Goal: Communication & Community: Answer question/provide support

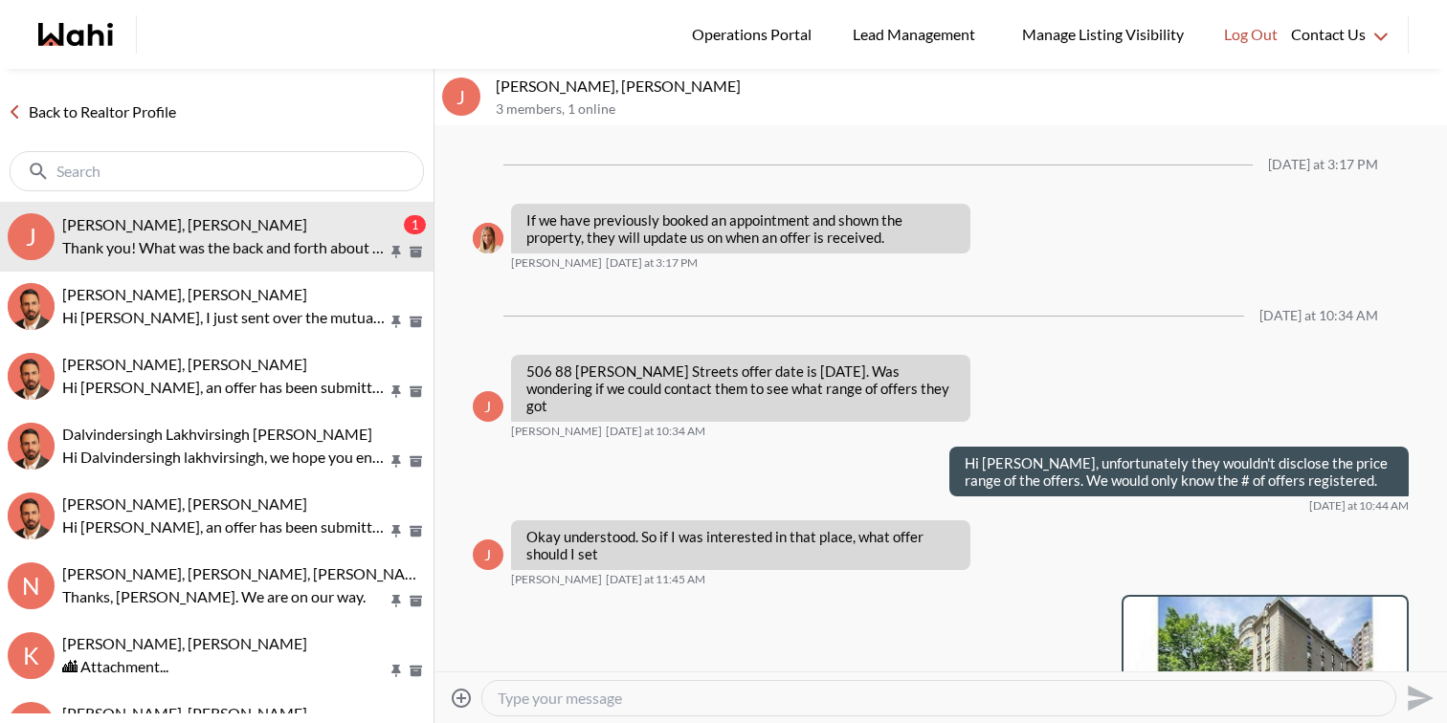
scroll to position [1657, 0]
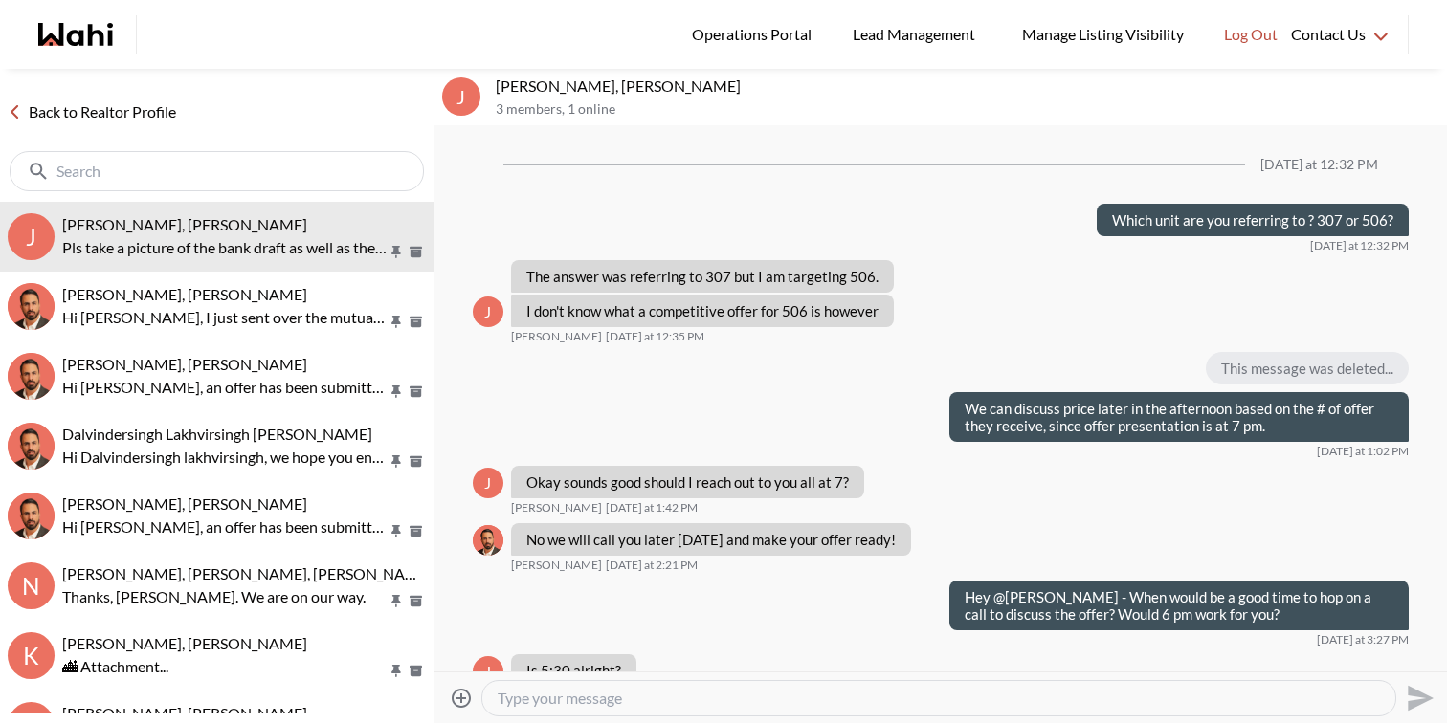
scroll to position [963, 0]
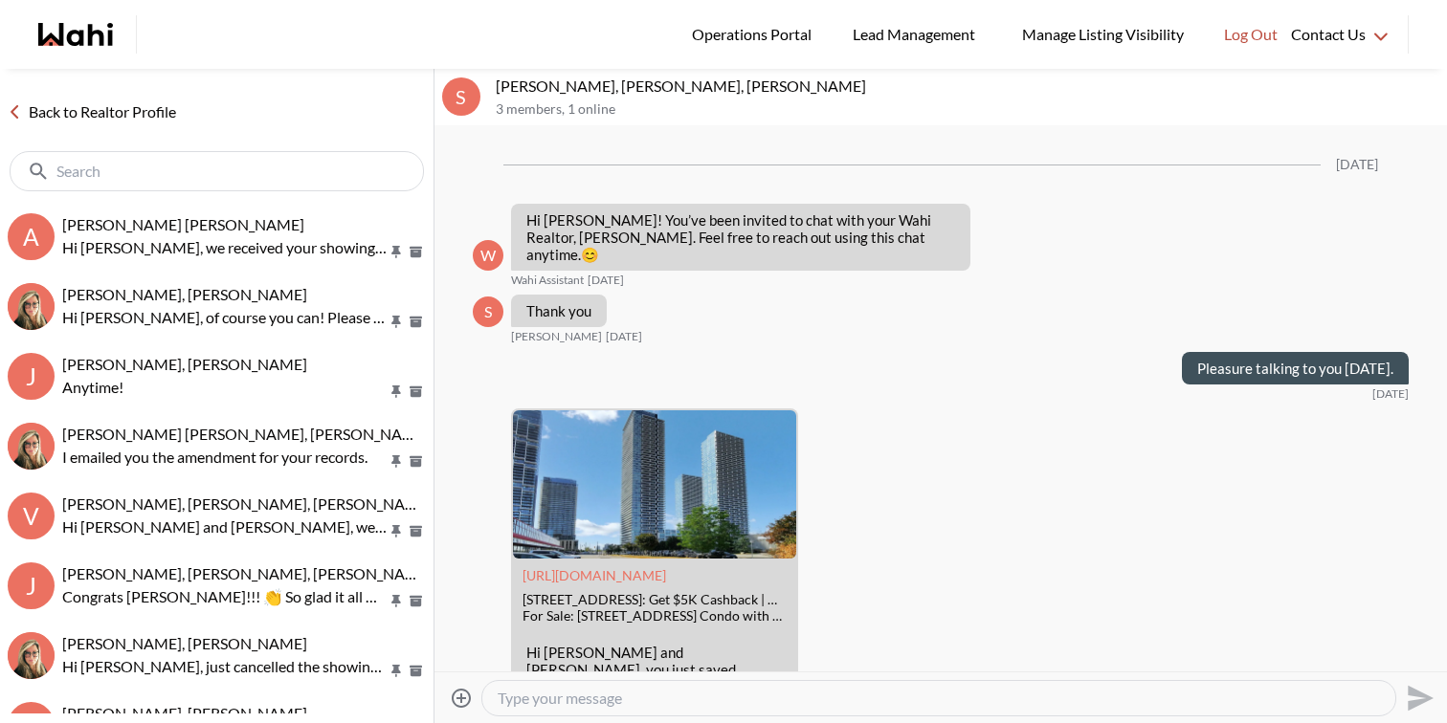
scroll to position [3374, 0]
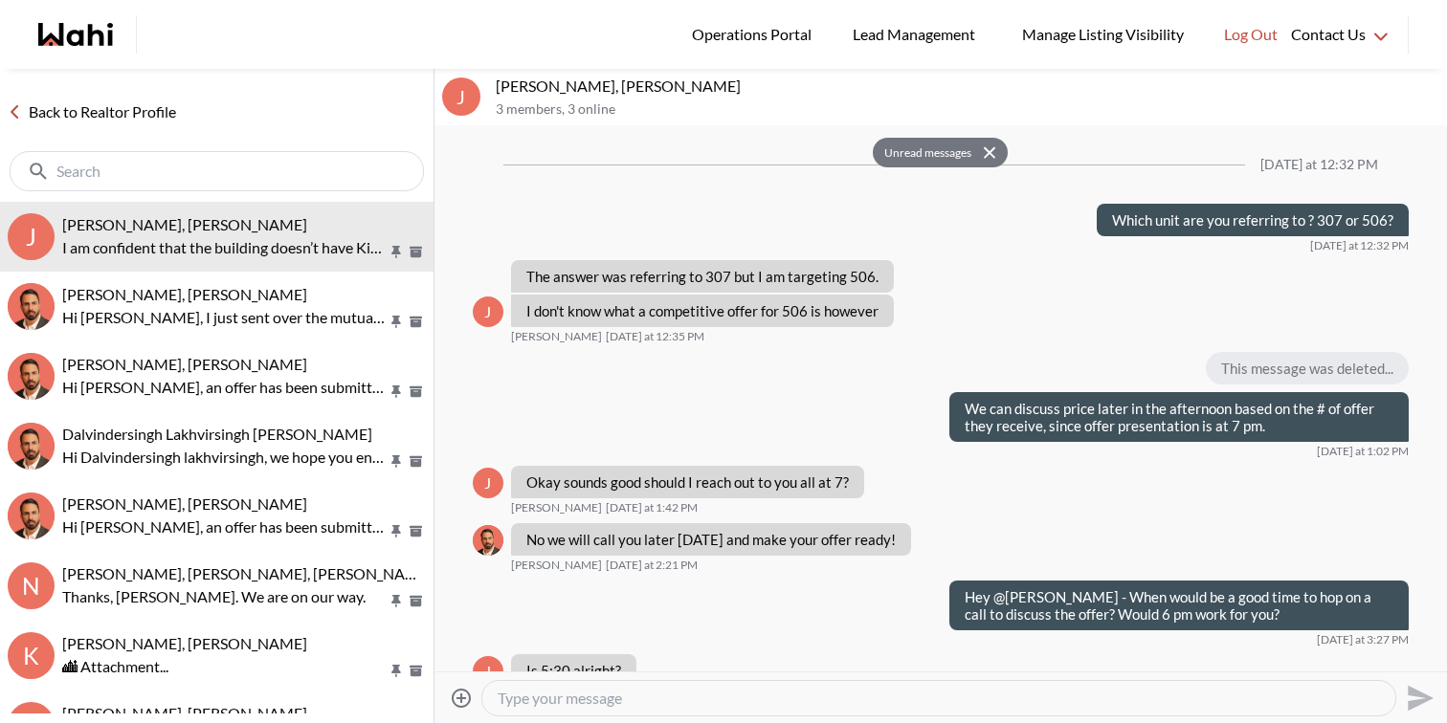
scroll to position [2046, 0]
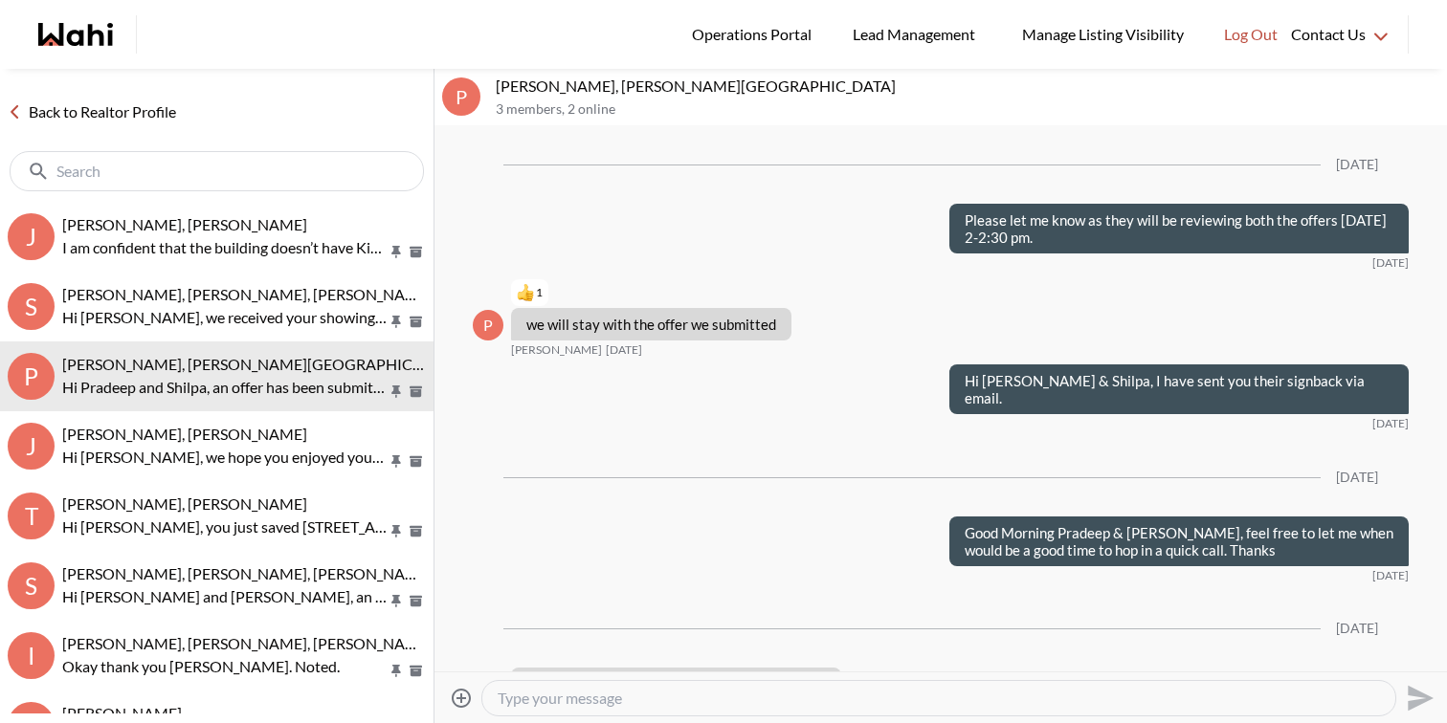
scroll to position [2903, 0]
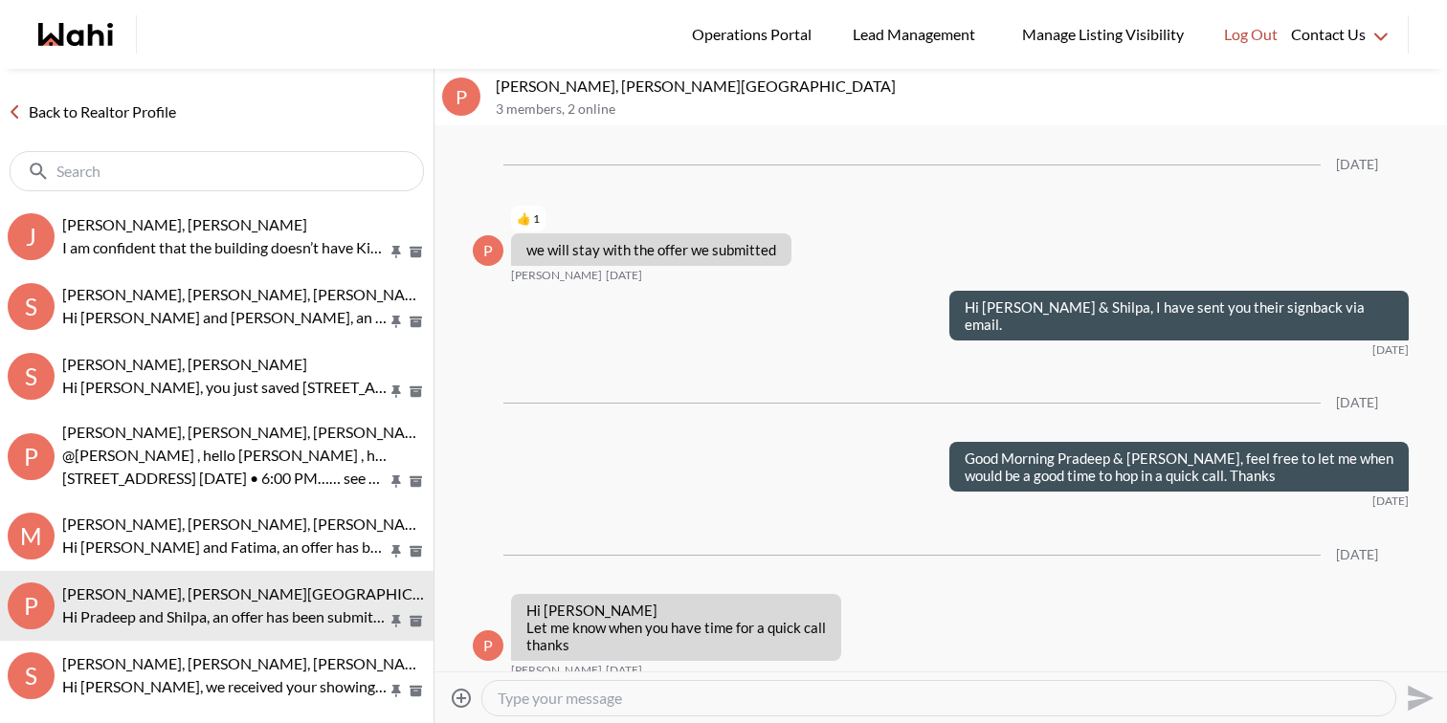
scroll to position [2752, 0]
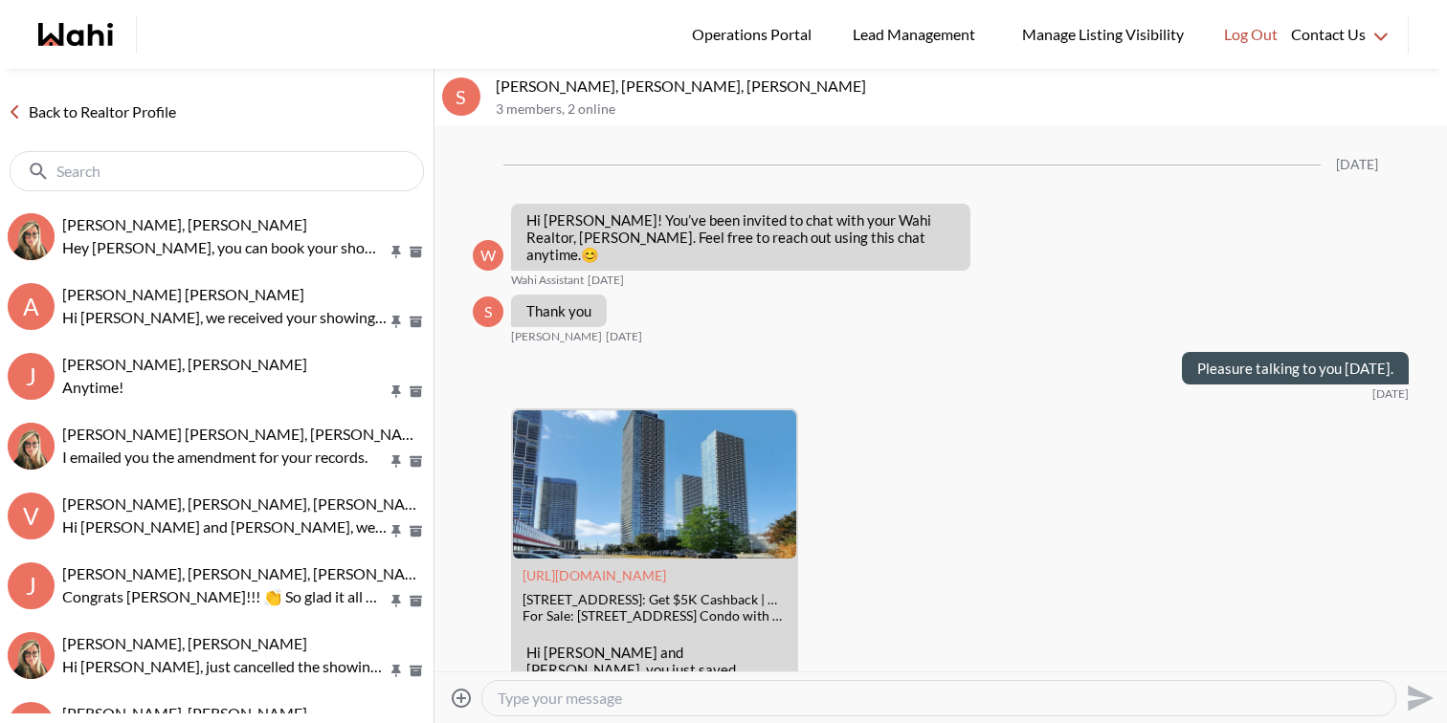
scroll to position [3374, 0]
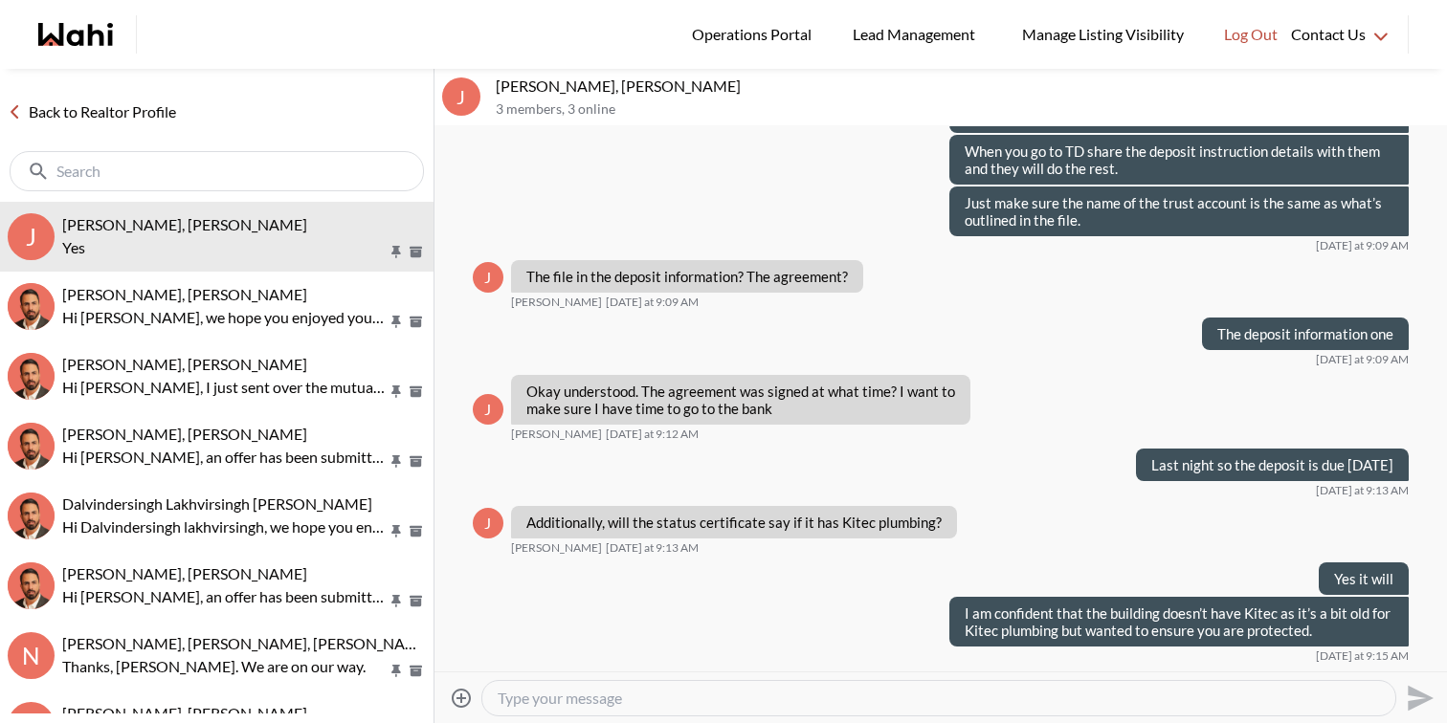
scroll to position [1576, 0]
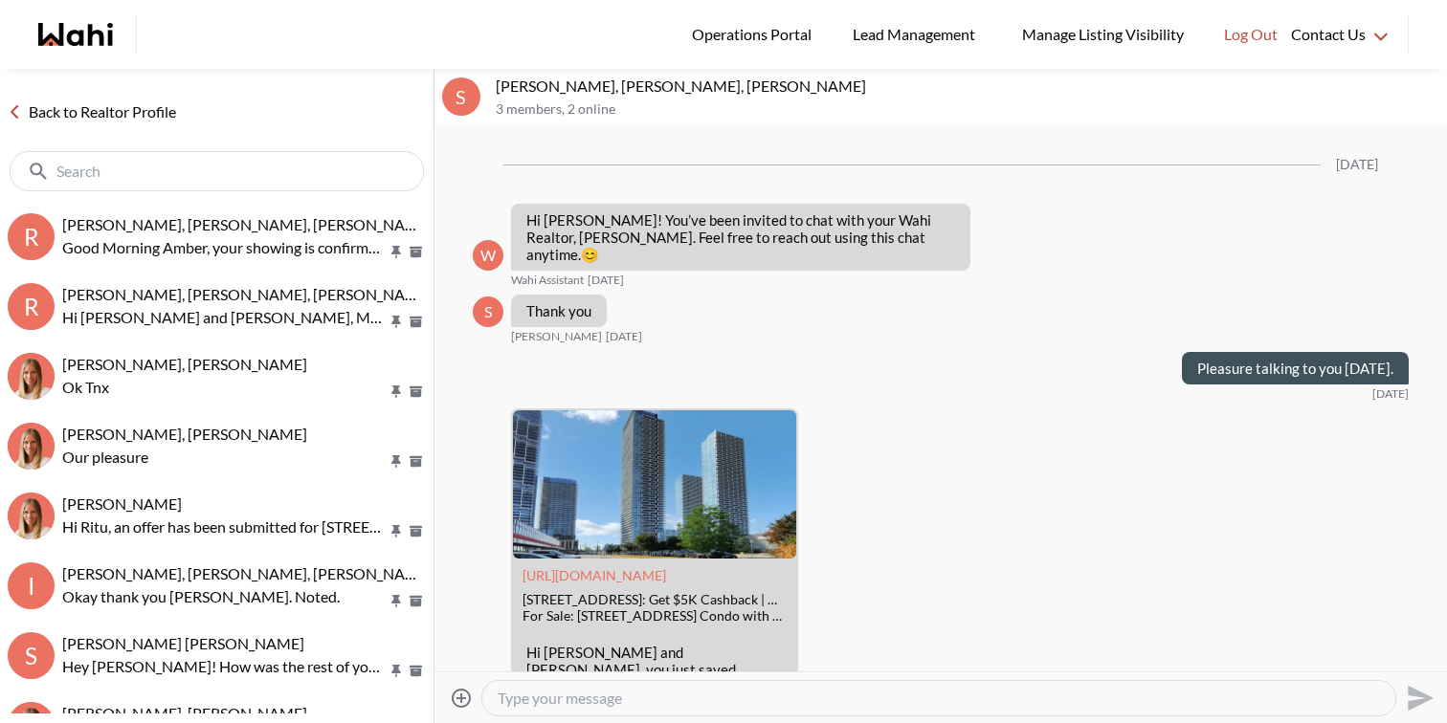
scroll to position [3374, 0]
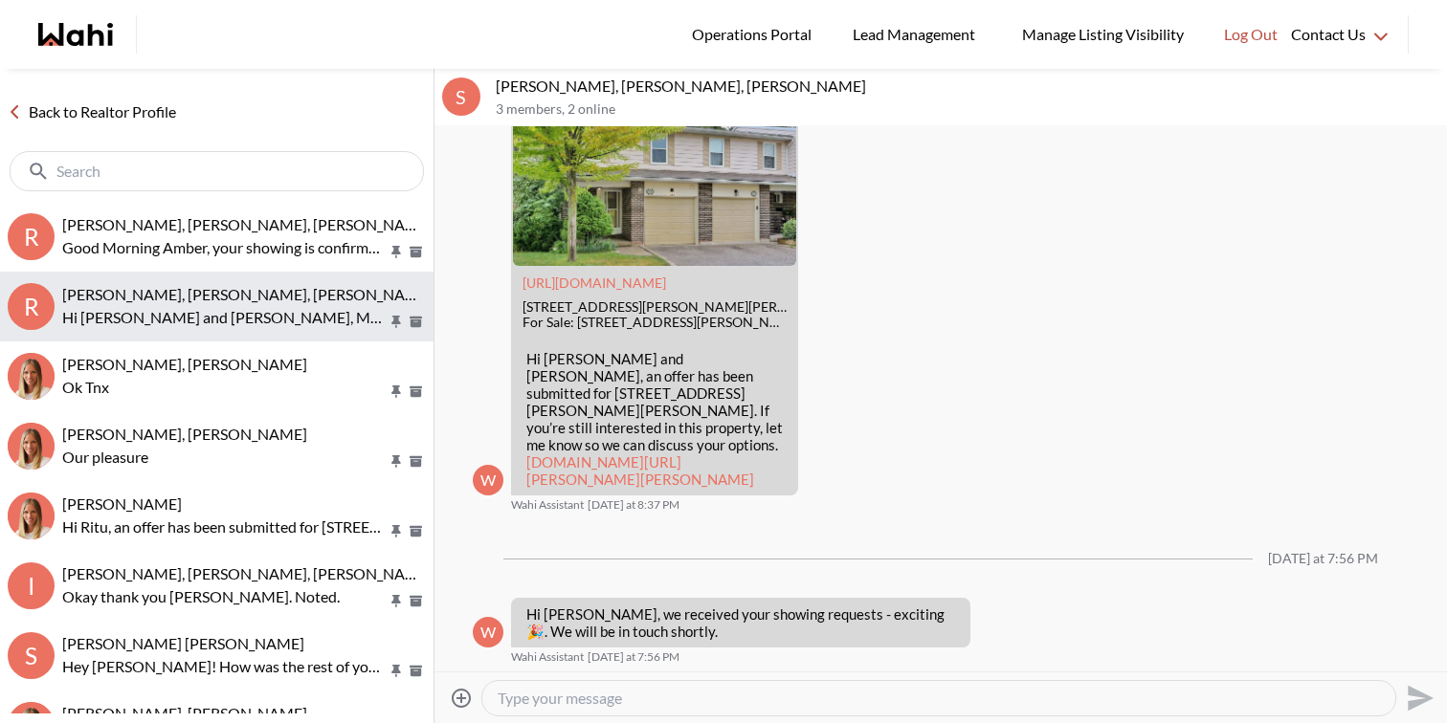
click at [251, 300] on span "Rory Fairweather, Amber F, Ewelina, Michelle" at bounding box center [310, 294] width 496 height 18
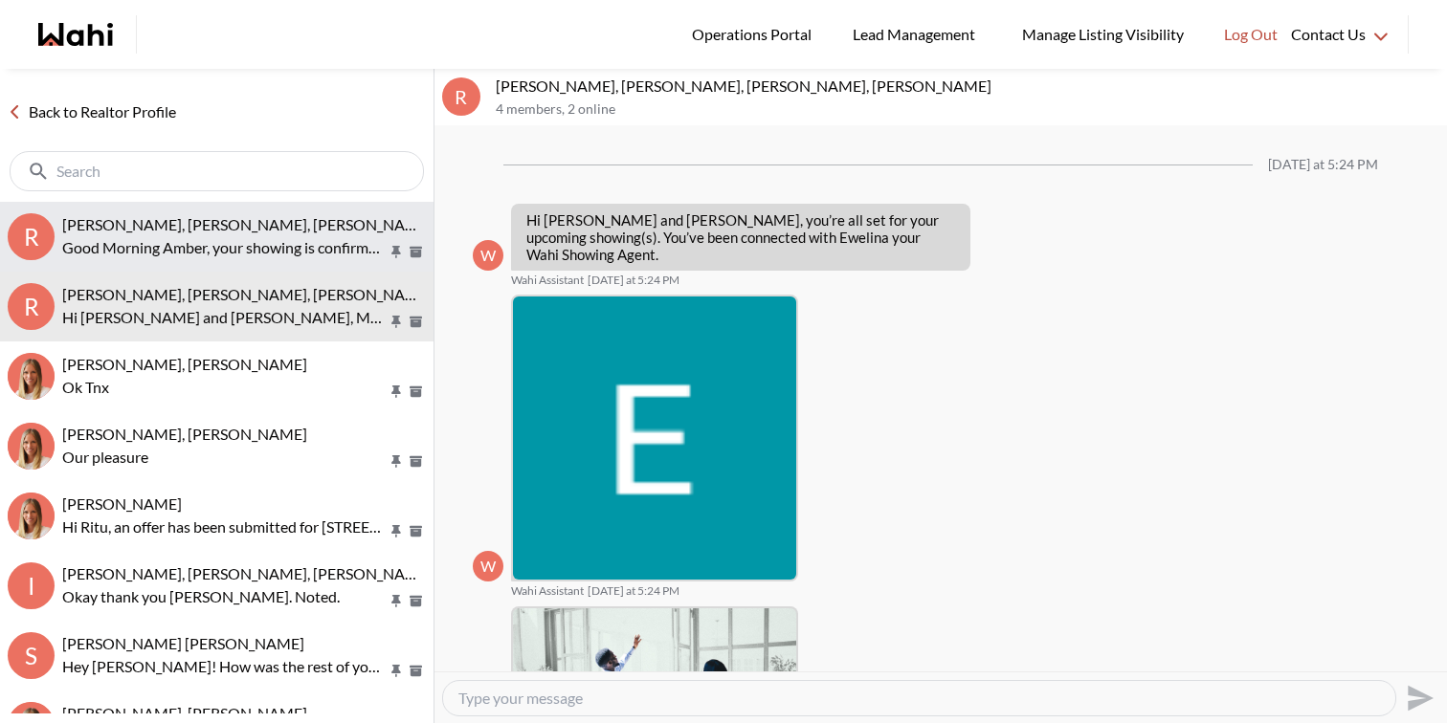
click at [295, 255] on p "Good Morning Amber, your showing is confirmed for today. Please confirm you've …" at bounding box center [224, 247] width 325 height 23
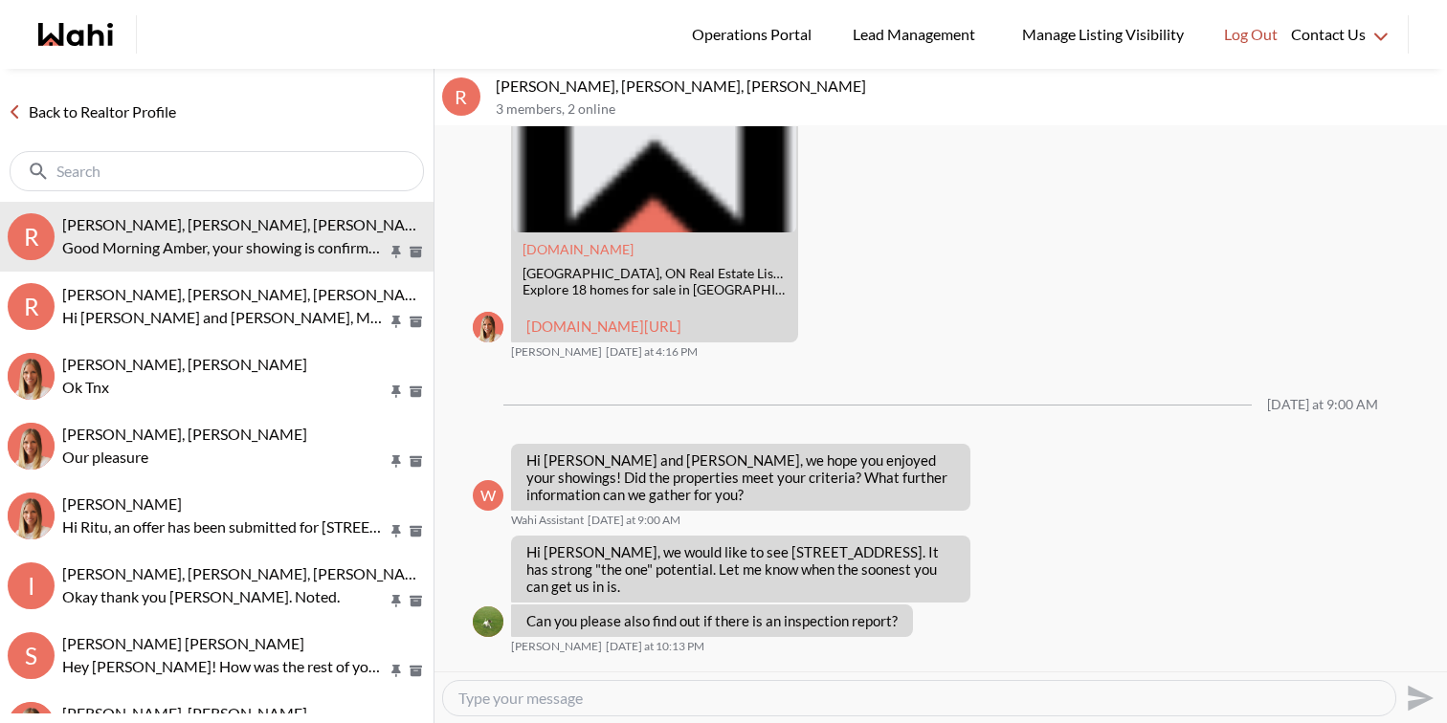
scroll to position [1842, 0]
drag, startPoint x: 674, startPoint y: 82, endPoint x: 620, endPoint y: 78, distance: 53.7
click at [620, 78] on p "Rory Fairweather, Amber F, Michelle" at bounding box center [968, 86] width 944 height 19
copy p "Amber F"
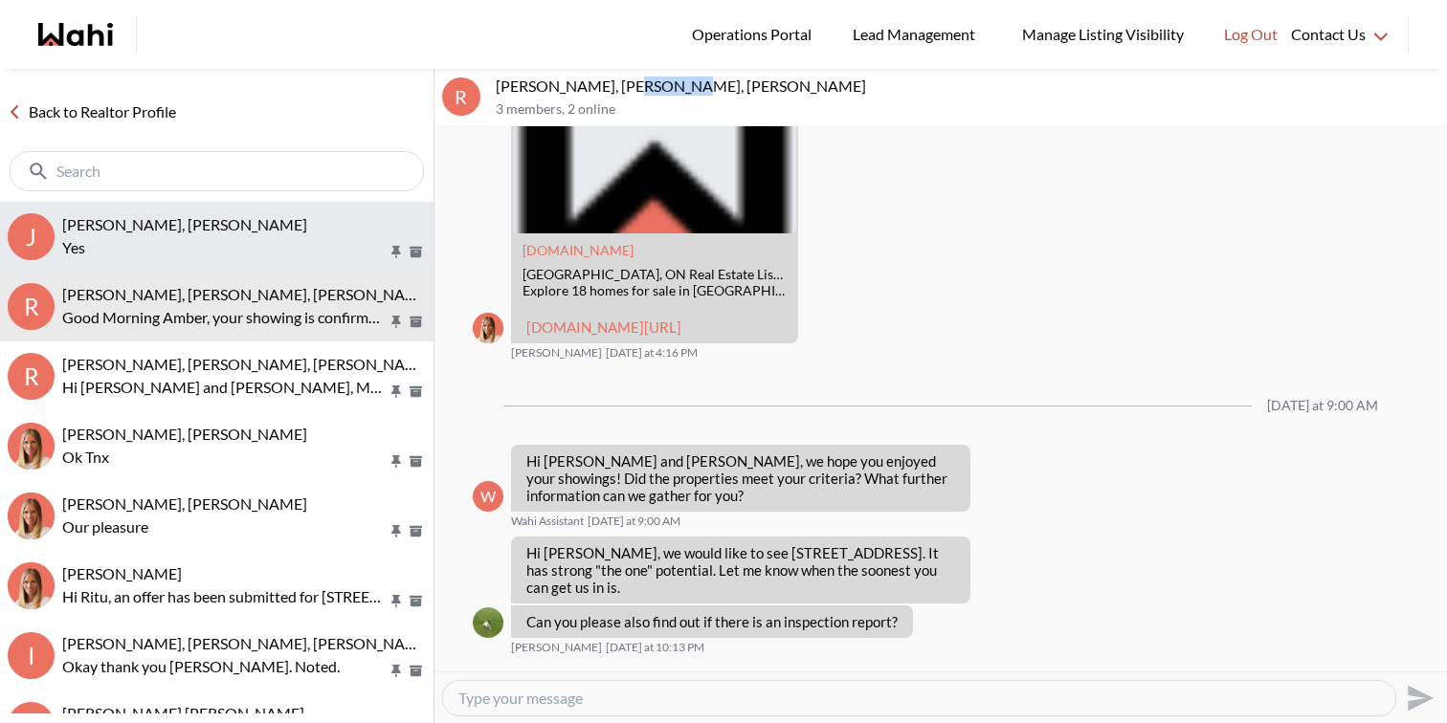
click at [280, 219] on div "Josh Hortaleza, Faraz, Behnam" at bounding box center [244, 224] width 364 height 19
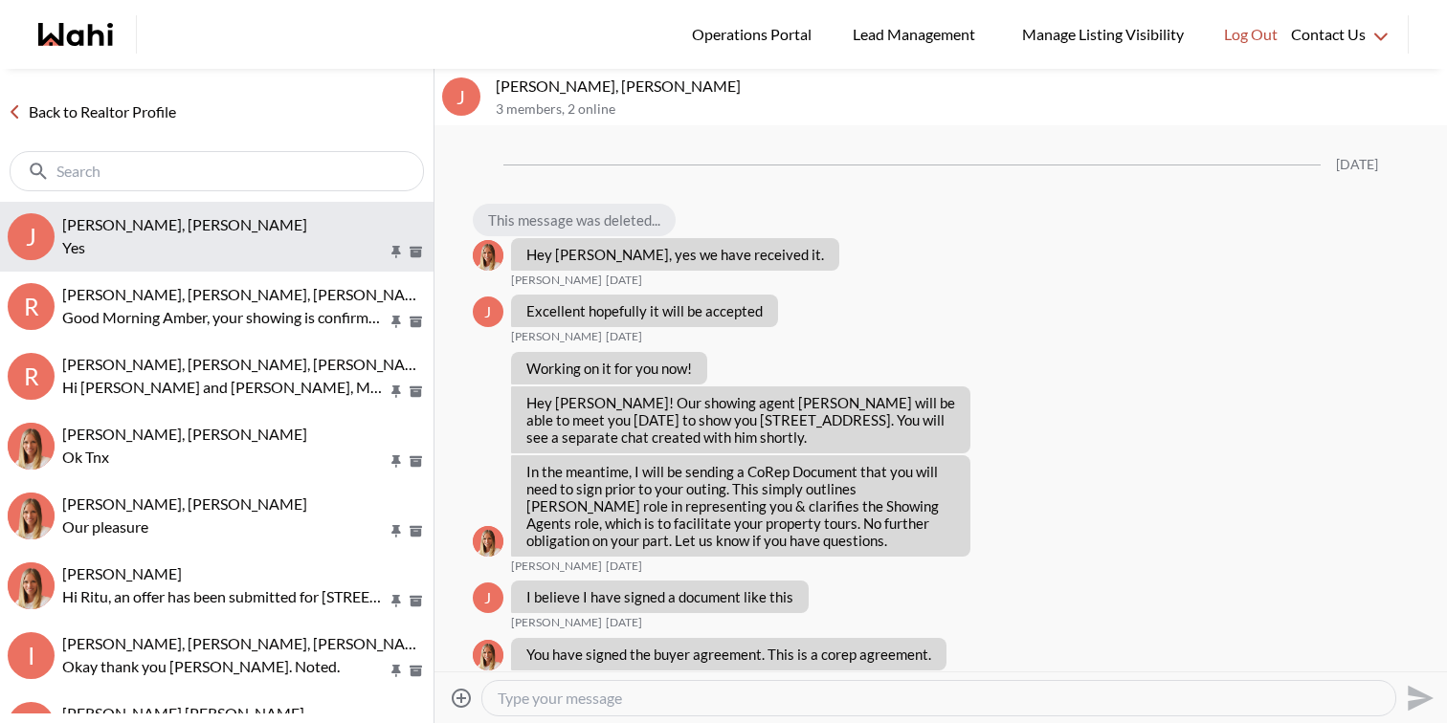
scroll to position [7507, 0]
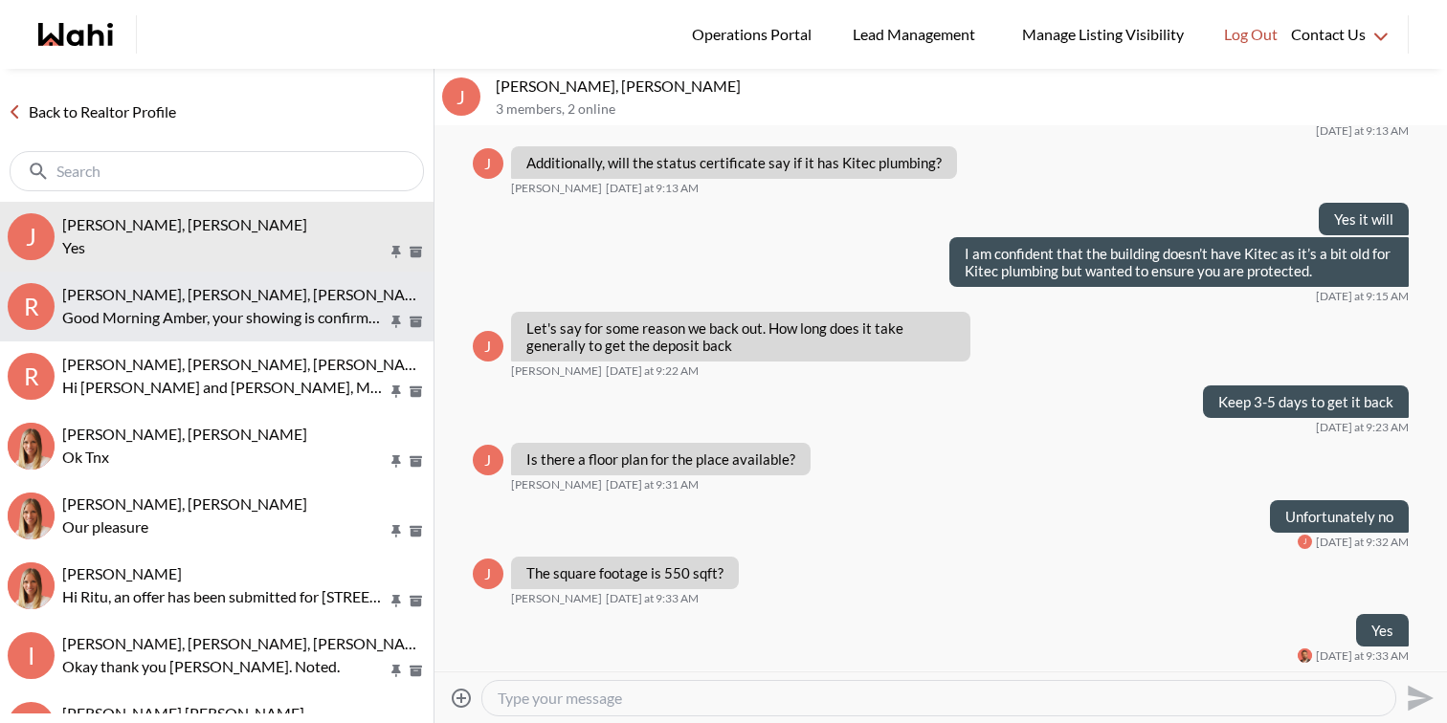
click at [221, 281] on button "R Rory Fairweather, Amber F, Michelle Good Morning Amber, your showing is confi…" at bounding box center [216, 307] width 433 height 70
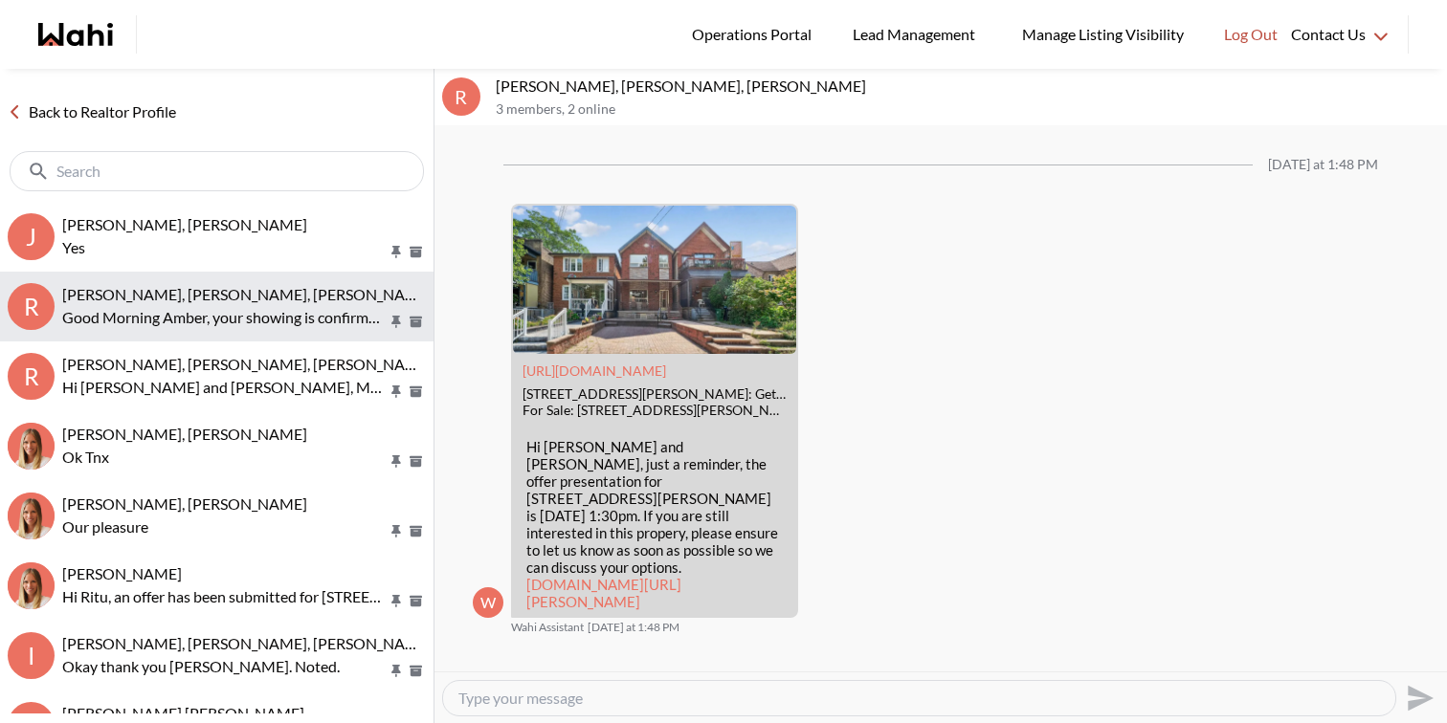
scroll to position [2293, 0]
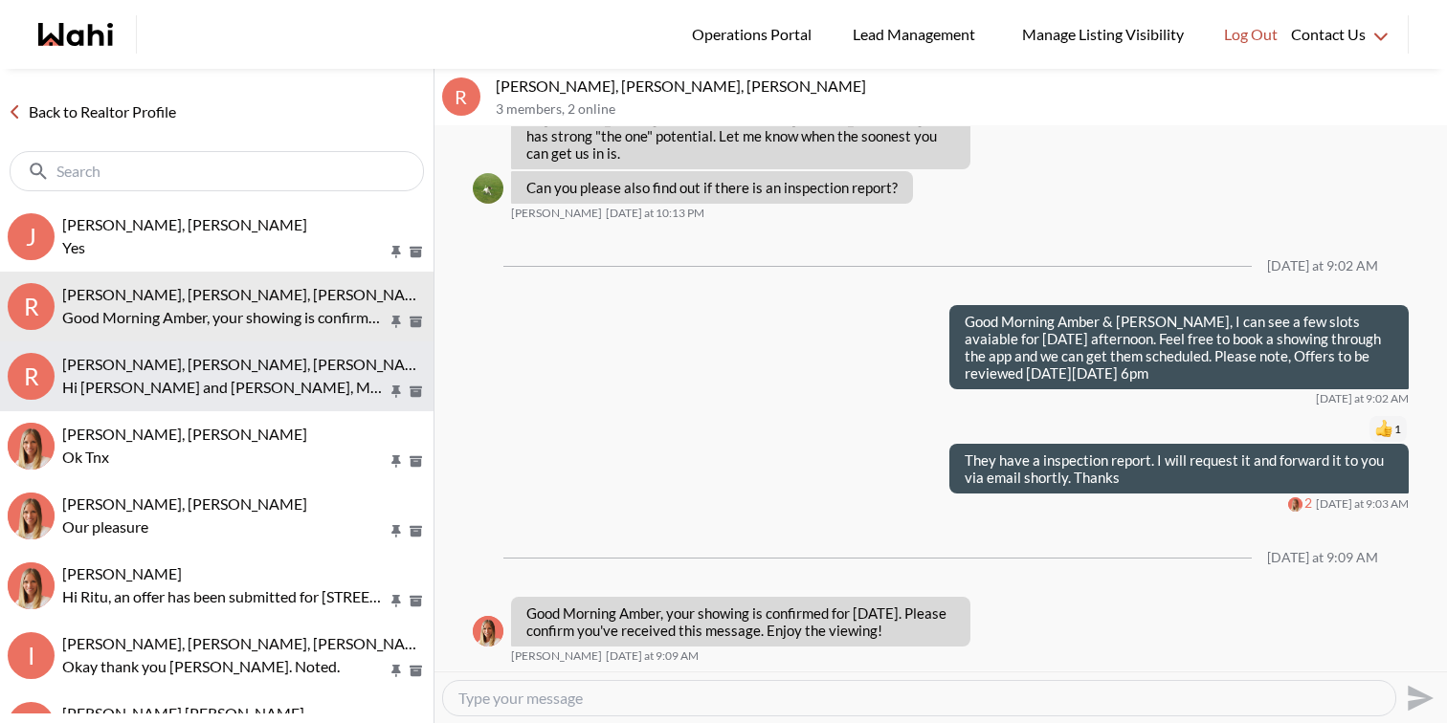
click at [226, 386] on p "Hi Rory and Amber, My name is Ewelina Weglarz and I will be your showing agent …" at bounding box center [224, 387] width 325 height 23
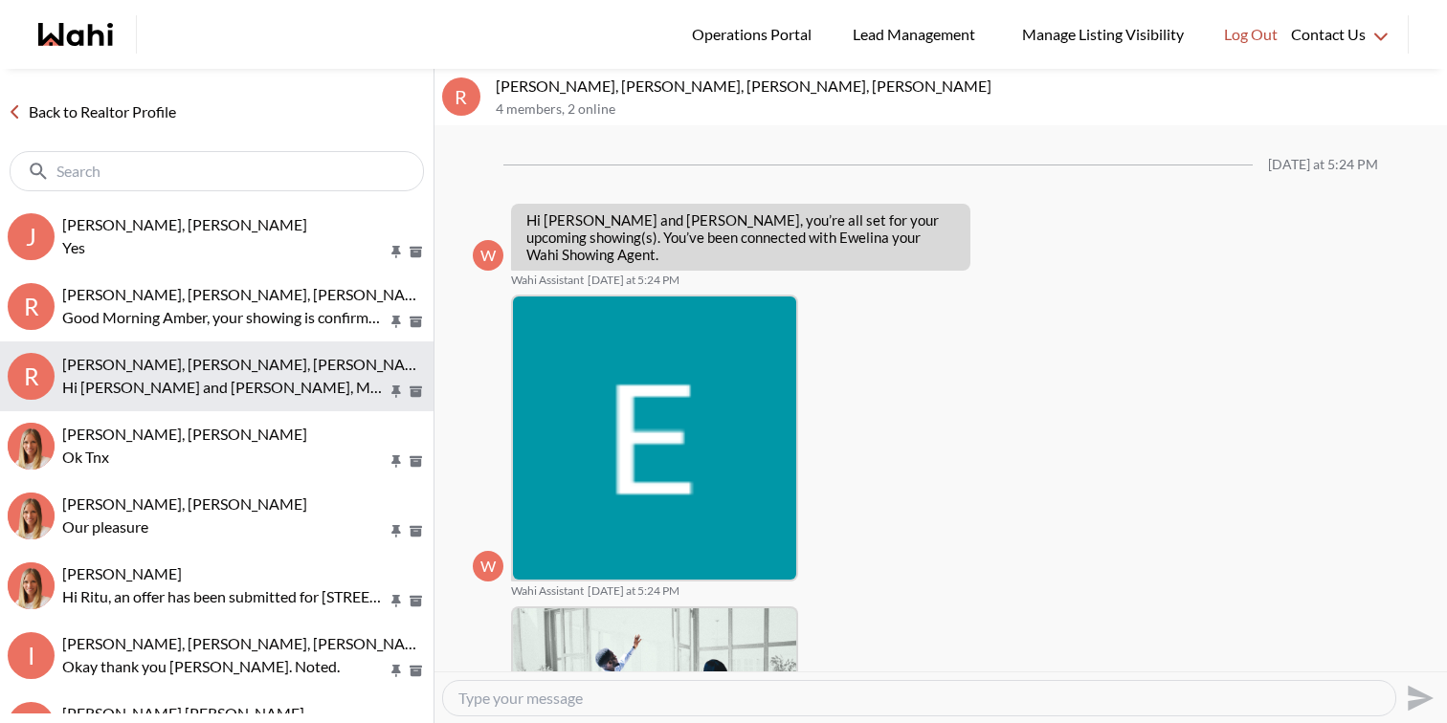
scroll to position [379, 0]
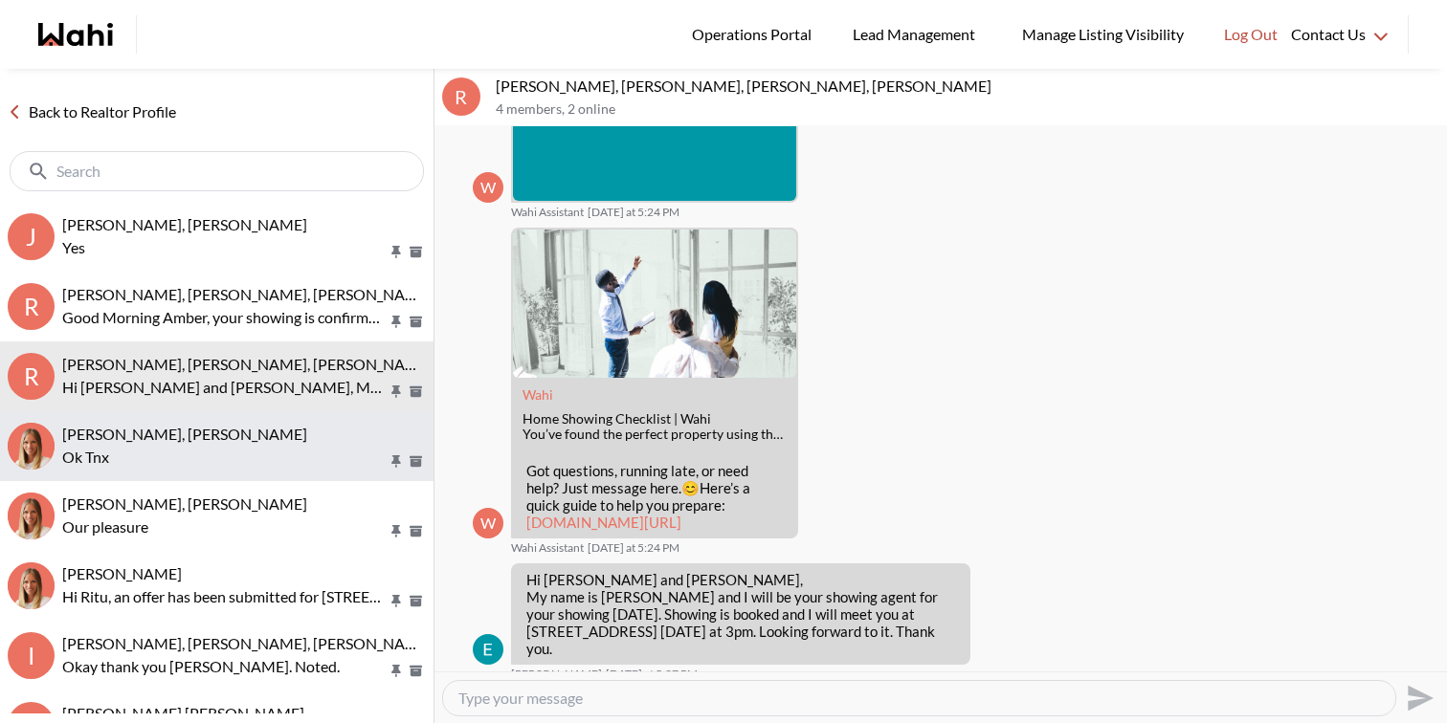
click at [221, 415] on button "Sachinkumar Mali, Michelle Ok Tnx" at bounding box center [216, 446] width 433 height 70
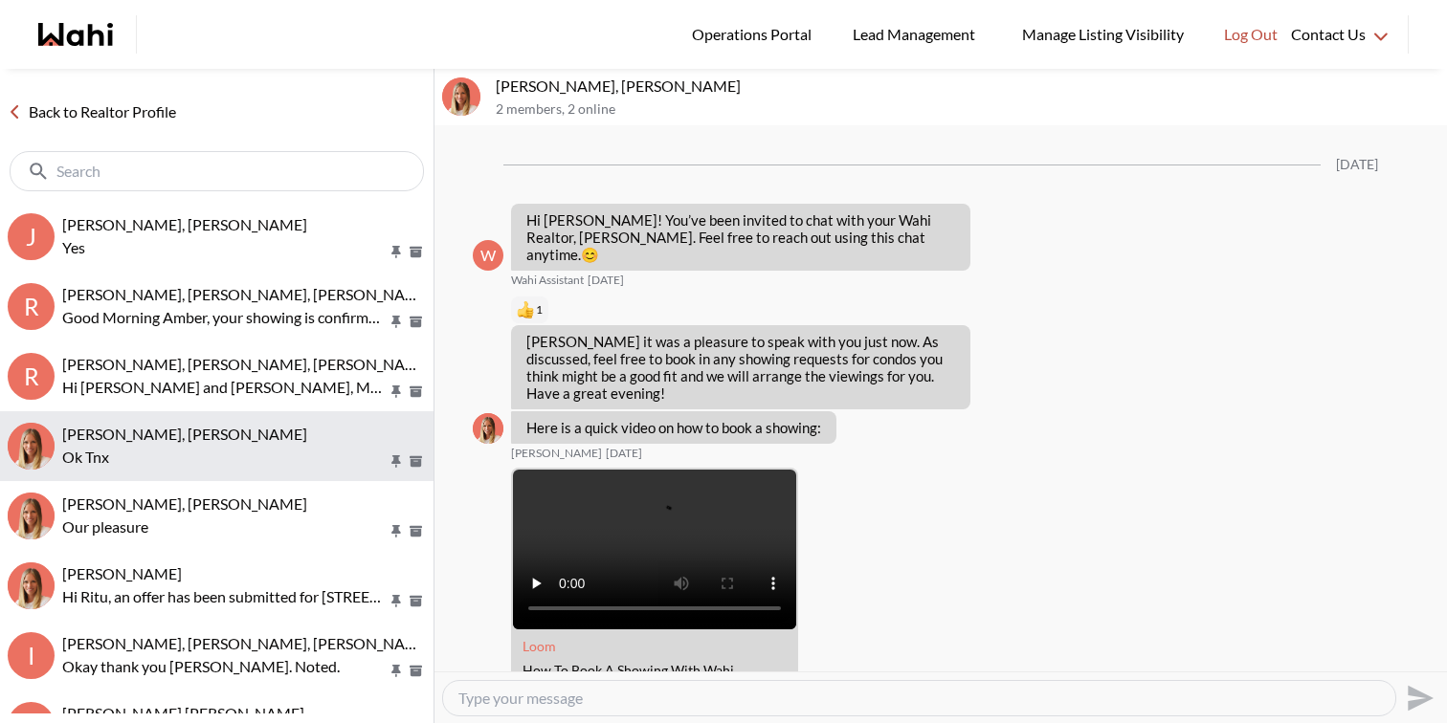
scroll to position [1650, 0]
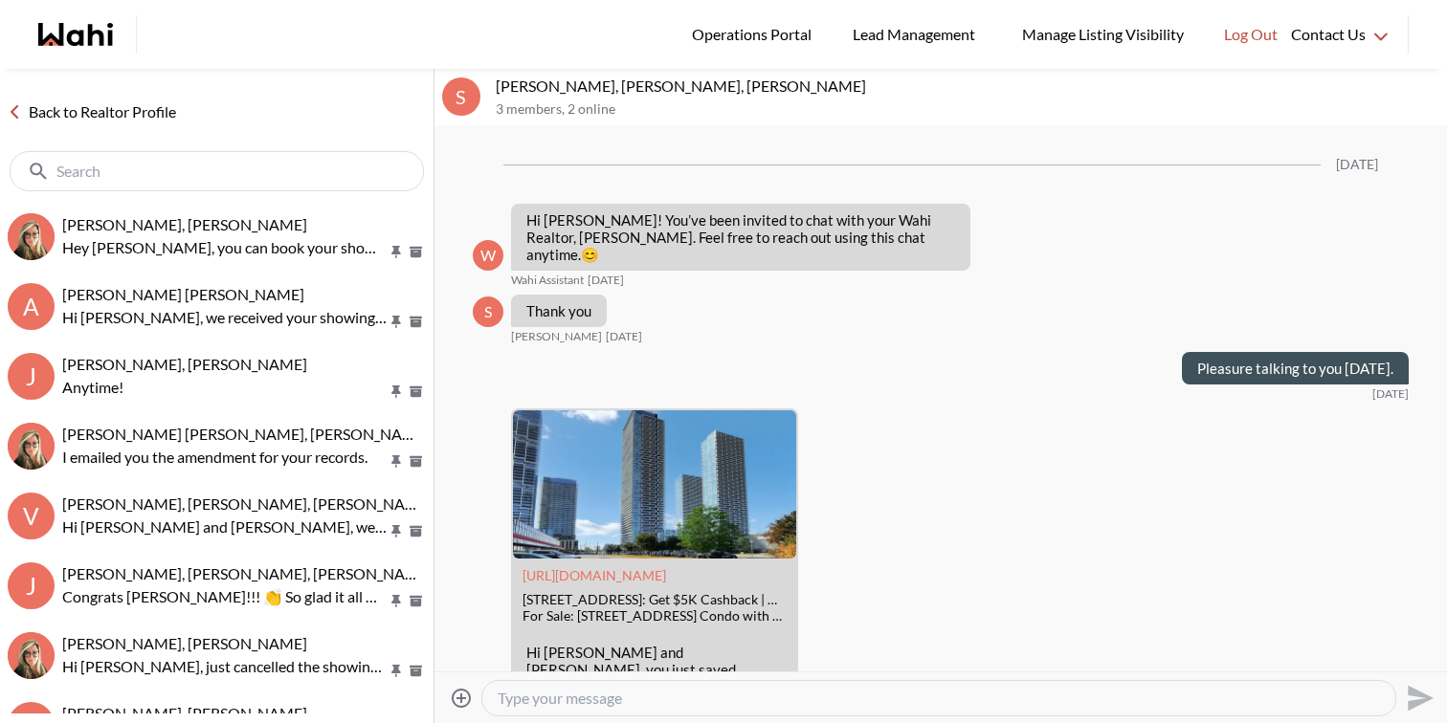
scroll to position [3374, 0]
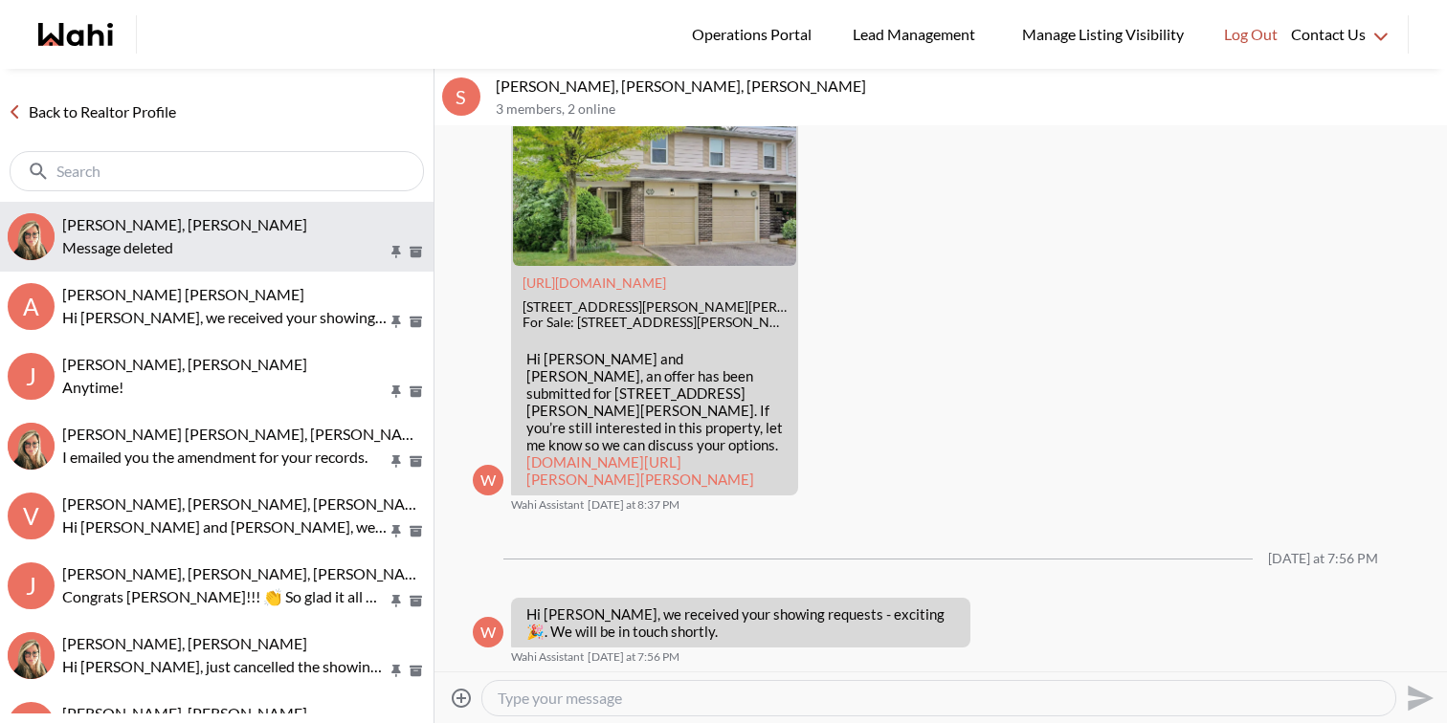
click at [238, 221] on div "[PERSON_NAME], [PERSON_NAME]" at bounding box center [244, 224] width 364 height 19
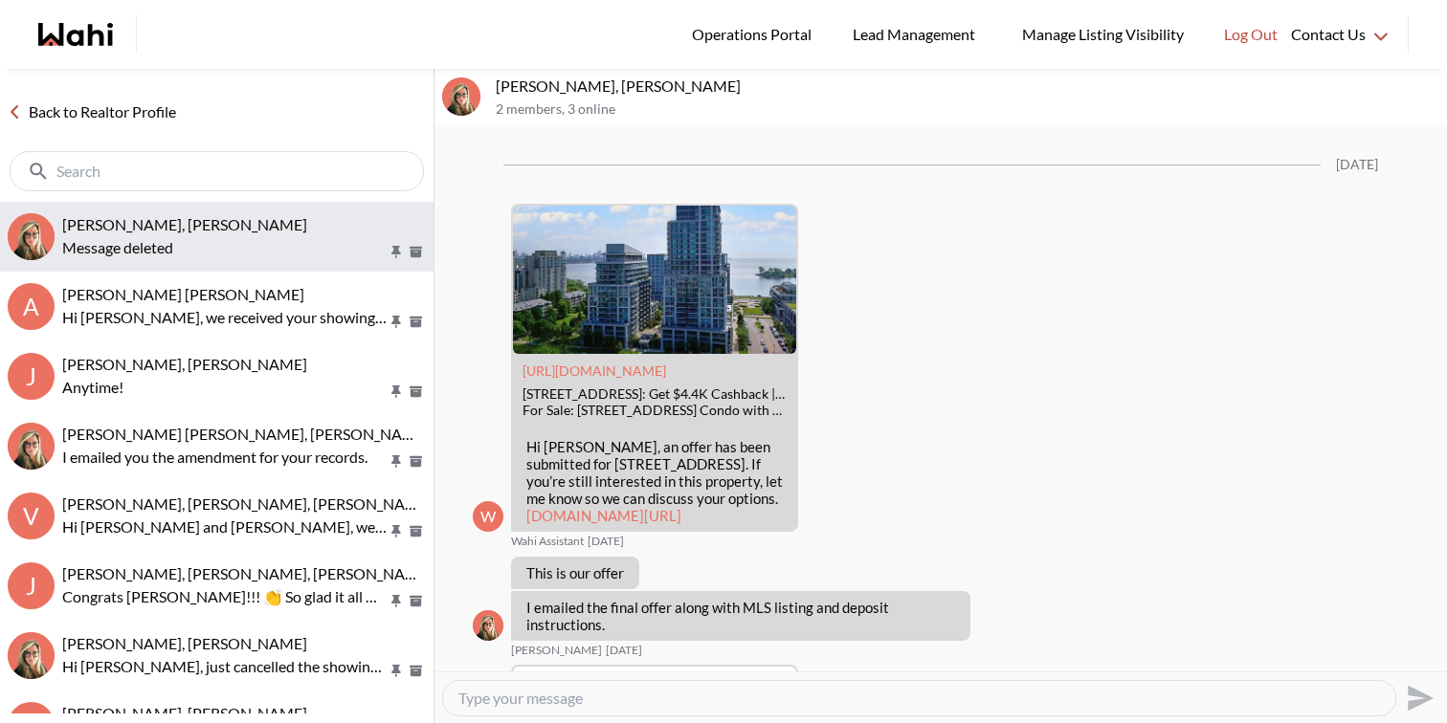
scroll to position [3395, 0]
